Goal: Task Accomplishment & Management: Manage account settings

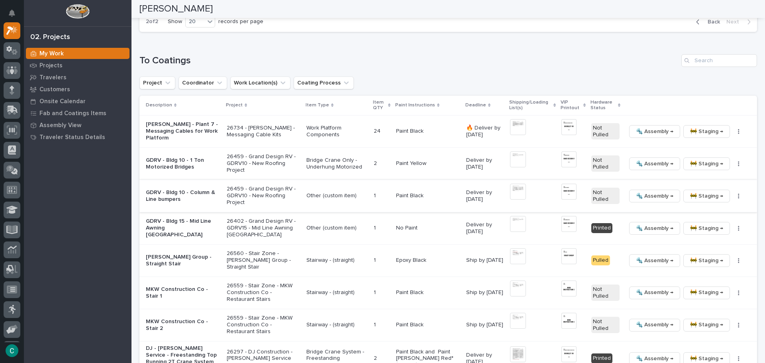
scroll to position [309, 0]
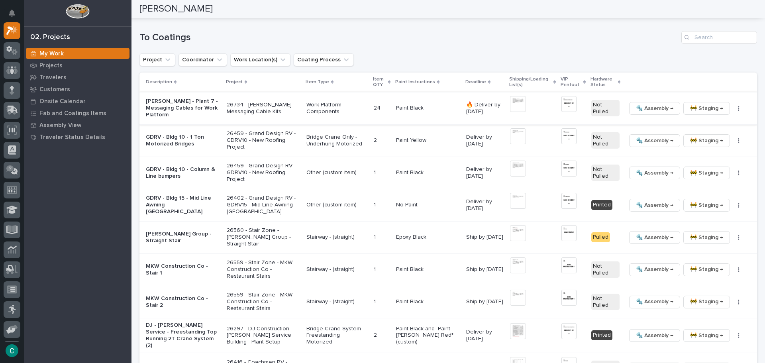
click at [700, 107] on span "🚧 Staging →" at bounding box center [706, 109] width 33 height 10
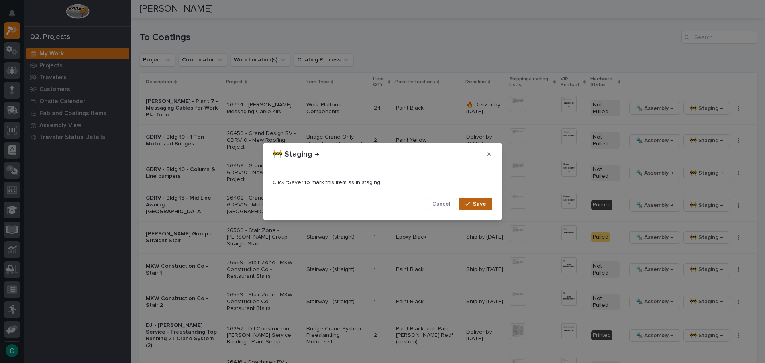
click at [477, 208] on span "Save" at bounding box center [479, 203] width 13 height 7
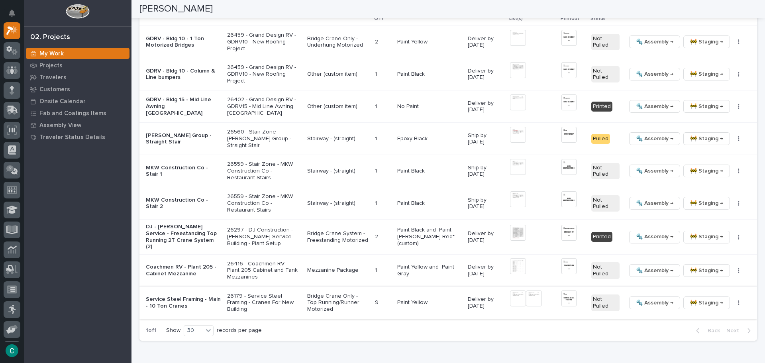
scroll to position [383, 0]
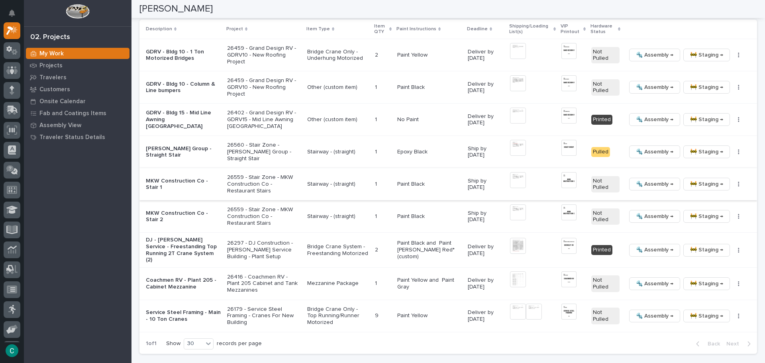
click at [703, 186] on span "🚧 Staging →" at bounding box center [706, 184] width 33 height 10
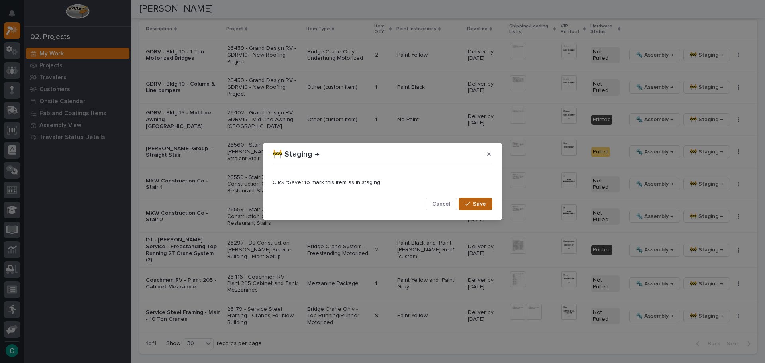
click at [484, 204] on span "Save" at bounding box center [479, 203] width 13 height 7
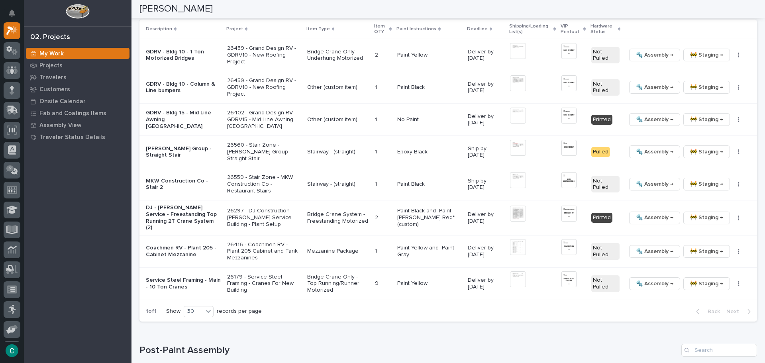
scroll to position [367, 0]
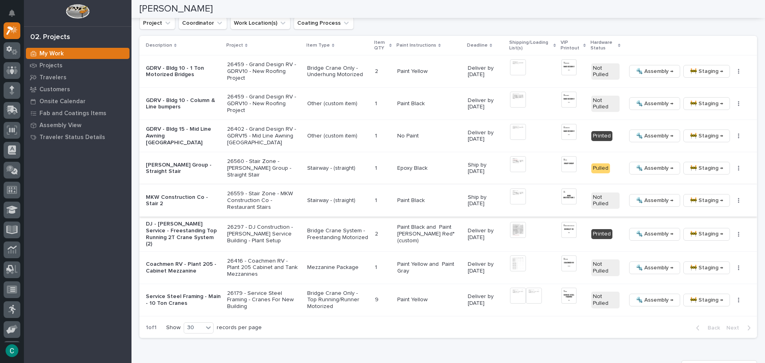
click at [697, 200] on span "🚧 Staging →" at bounding box center [706, 201] width 33 height 10
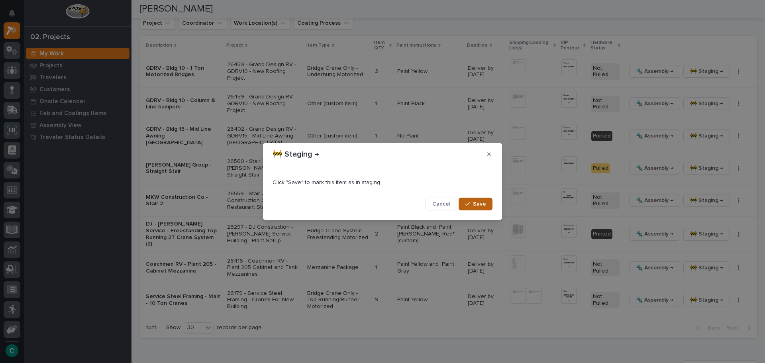
click at [475, 205] on span "Save" at bounding box center [479, 203] width 13 height 7
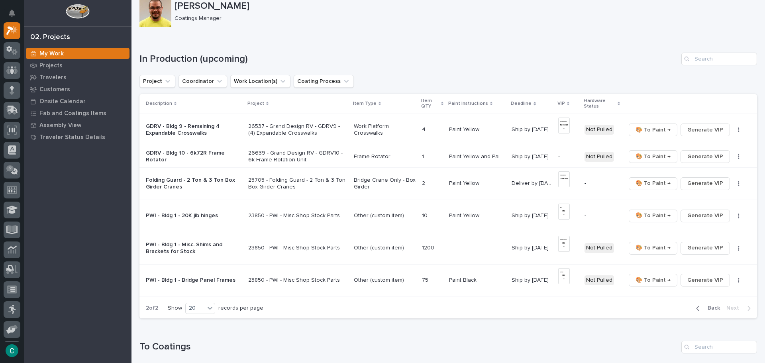
scroll to position [40, 0]
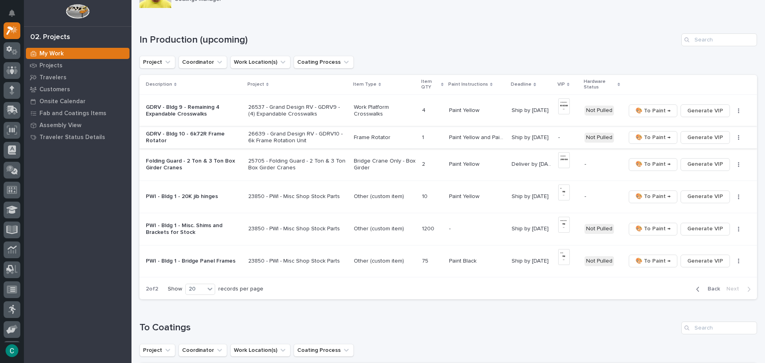
click at [701, 138] on span "Generate VIP" at bounding box center [706, 138] width 36 height 10
click at [696, 290] on div "button" at bounding box center [699, 289] width 7 height 7
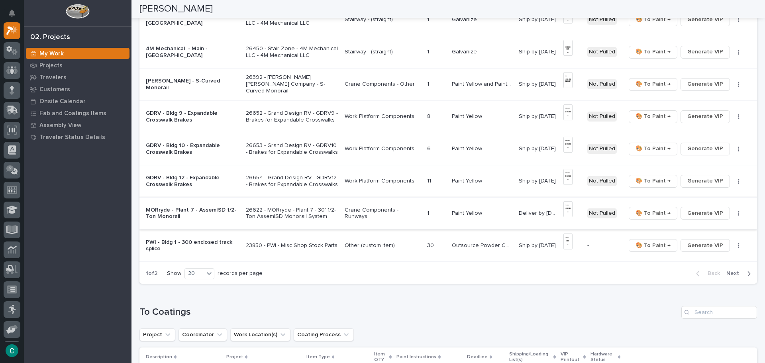
scroll to position [478, 0]
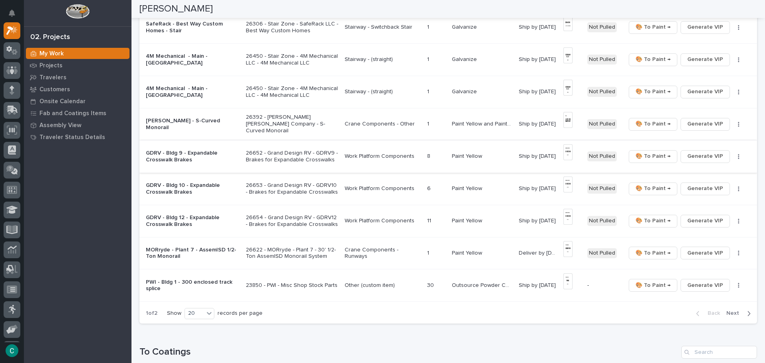
click at [567, 153] on img at bounding box center [568, 152] width 9 height 16
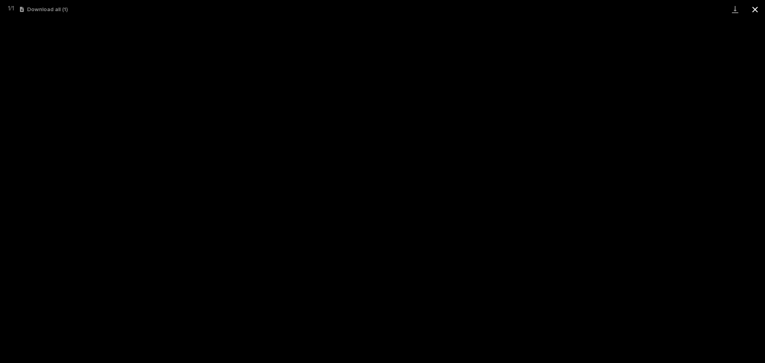
click at [755, 8] on button "Close gallery" at bounding box center [755, 9] width 20 height 19
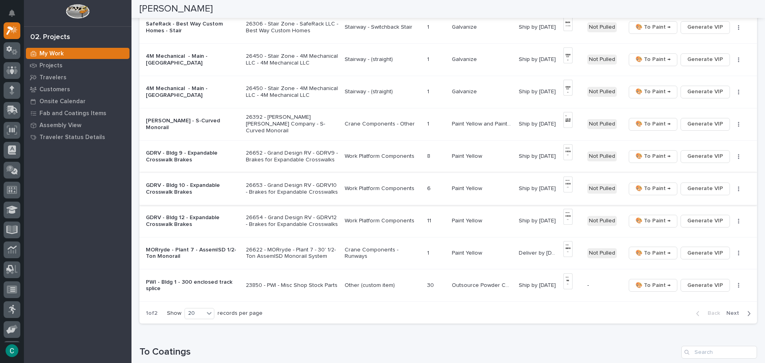
click at [568, 186] on img at bounding box center [568, 185] width 9 height 16
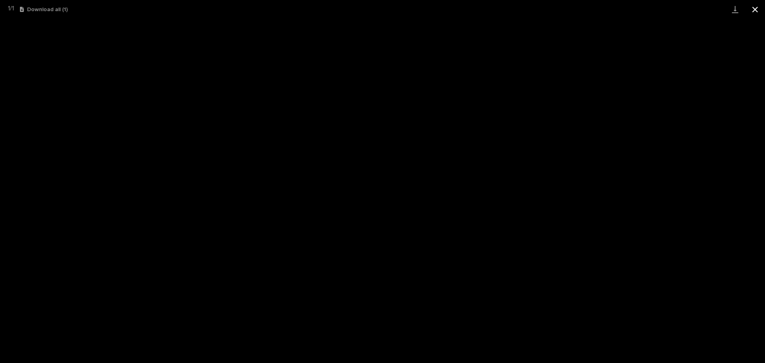
click at [755, 10] on button "Close gallery" at bounding box center [755, 9] width 20 height 19
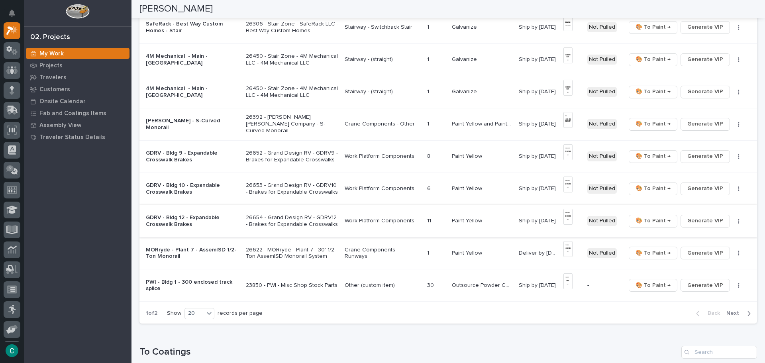
click at [568, 221] on img at bounding box center [568, 217] width 9 height 16
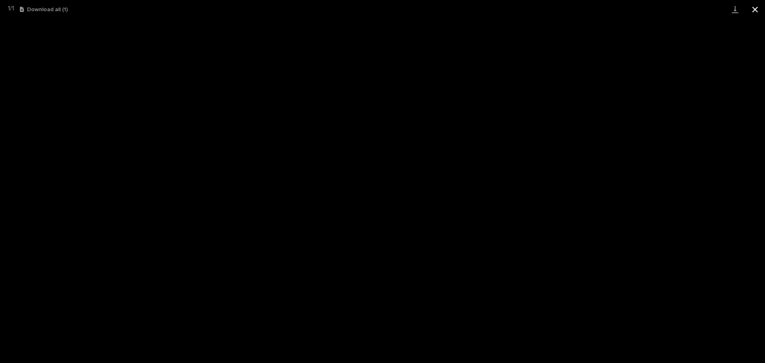
click at [756, 12] on button "Close gallery" at bounding box center [755, 9] width 20 height 19
